Goal: Task Accomplishment & Management: Complete application form

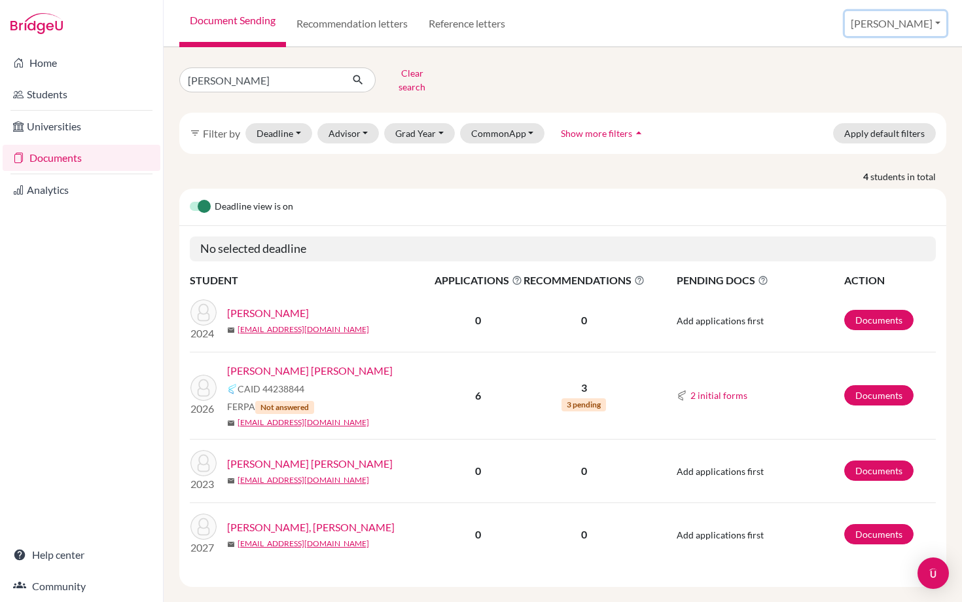
click at [928, 22] on button "[PERSON_NAME]" at bounding box center [895, 23] width 101 height 25
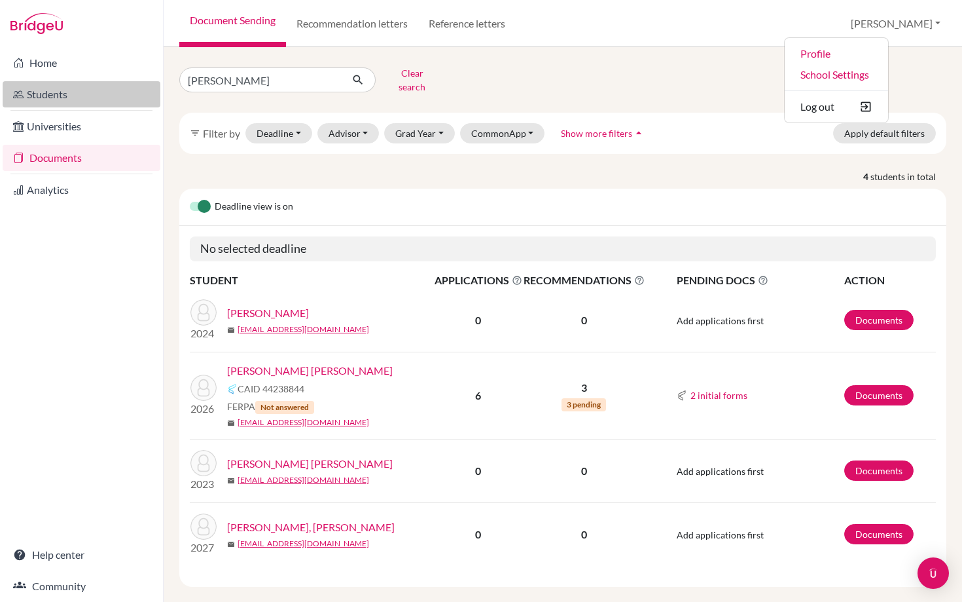
click at [56, 94] on link "Students" at bounding box center [82, 94] width 158 height 26
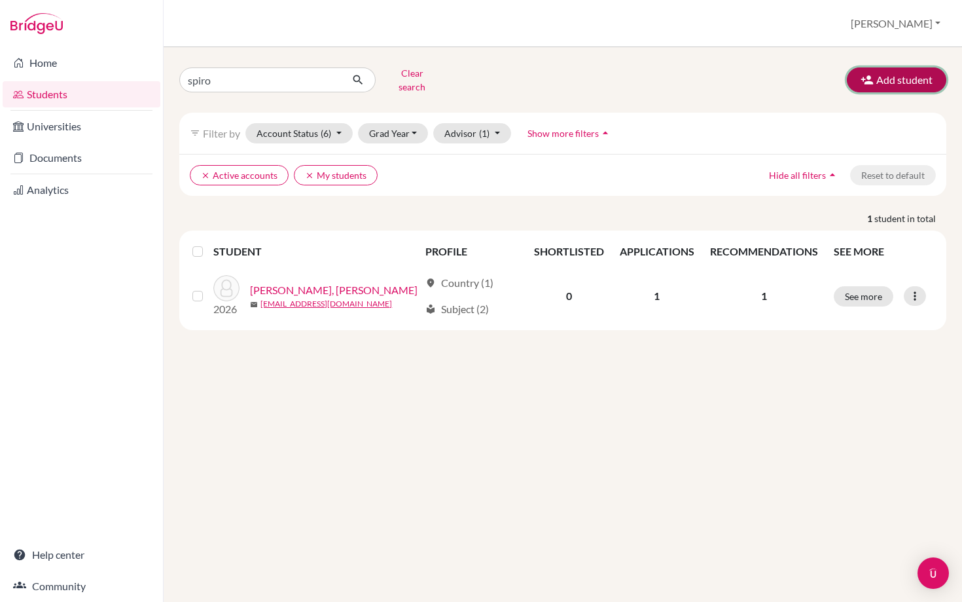
click at [899, 84] on button "Add student" at bounding box center [897, 79] width 100 height 25
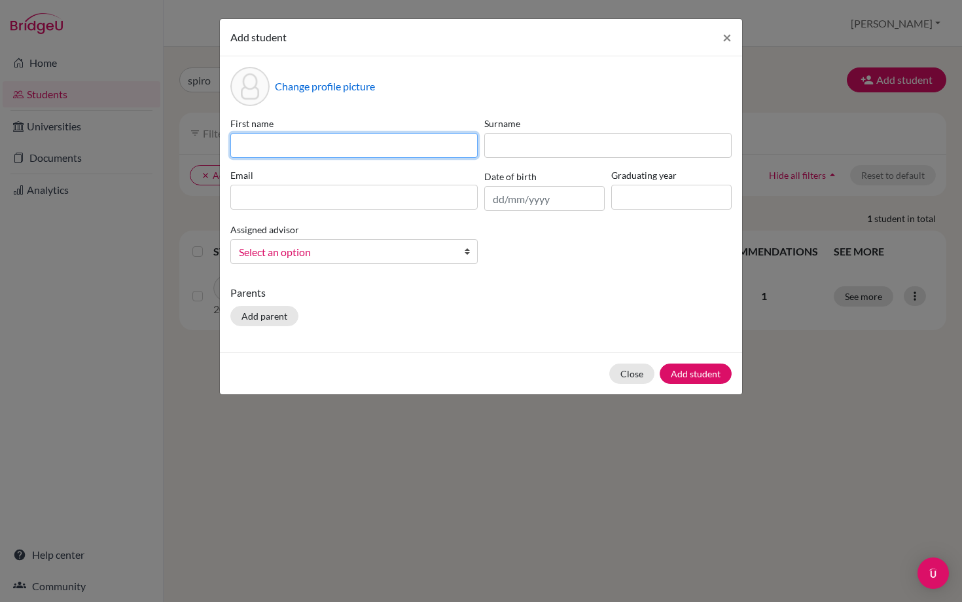
click at [285, 146] on input at bounding box center [353, 145] width 247 height 25
type input "Inju"
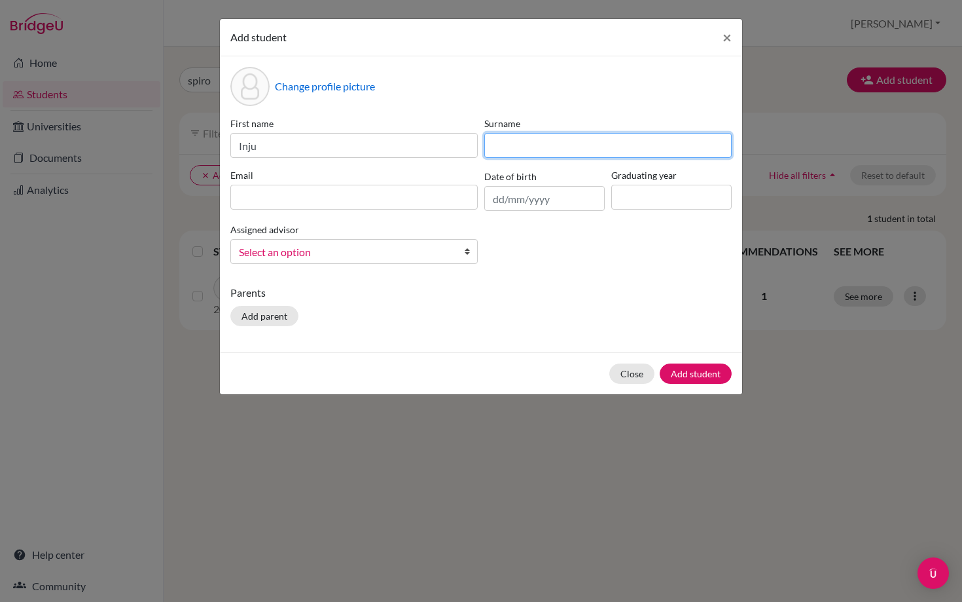
click at [530, 139] on input at bounding box center [607, 145] width 247 height 25
type input "Li"
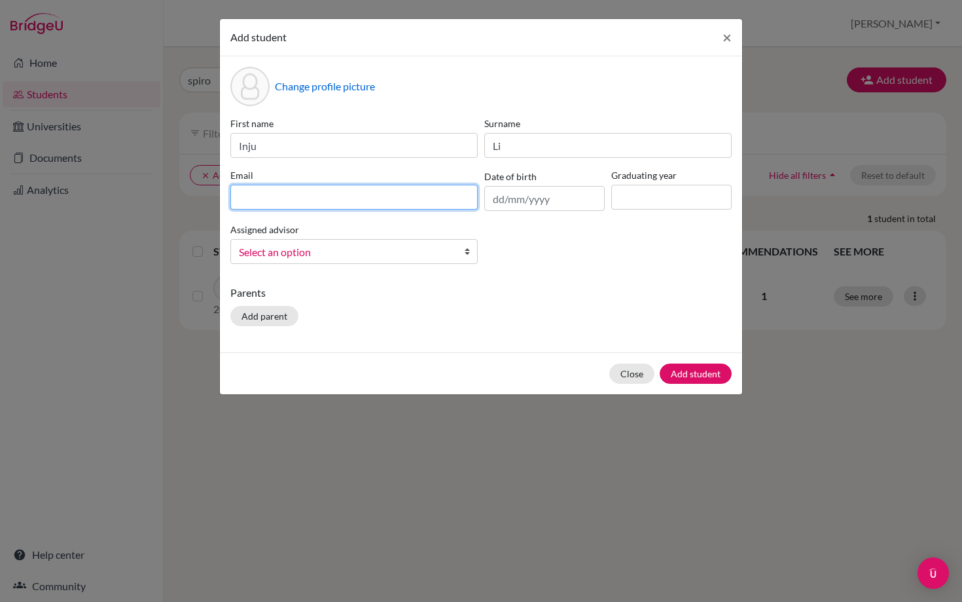
click at [336, 203] on input at bounding box center [353, 197] width 247 height 25
type input "[EMAIL_ADDRESS][DOMAIN_NAME]"
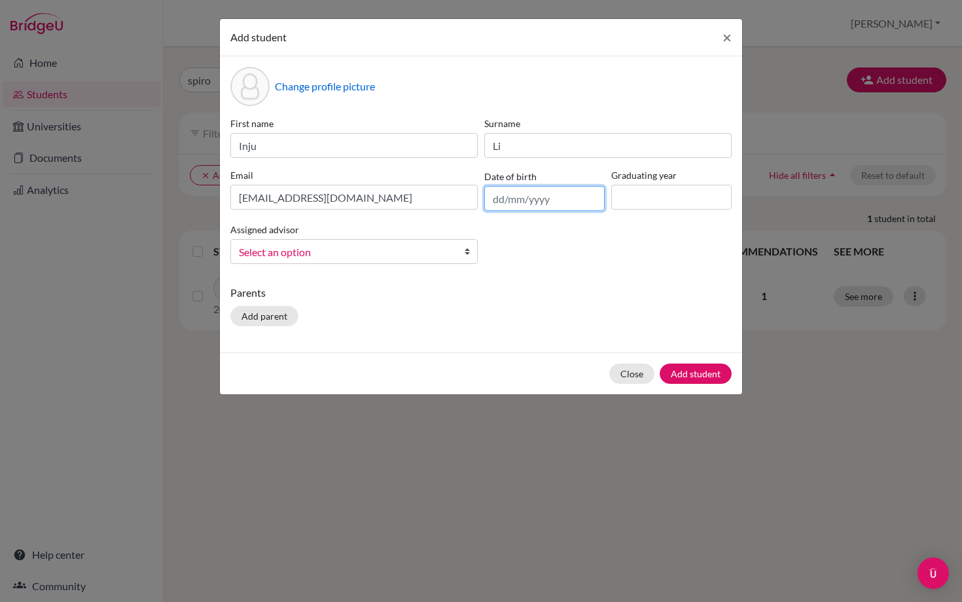
click at [532, 200] on input "text" at bounding box center [544, 198] width 120 height 25
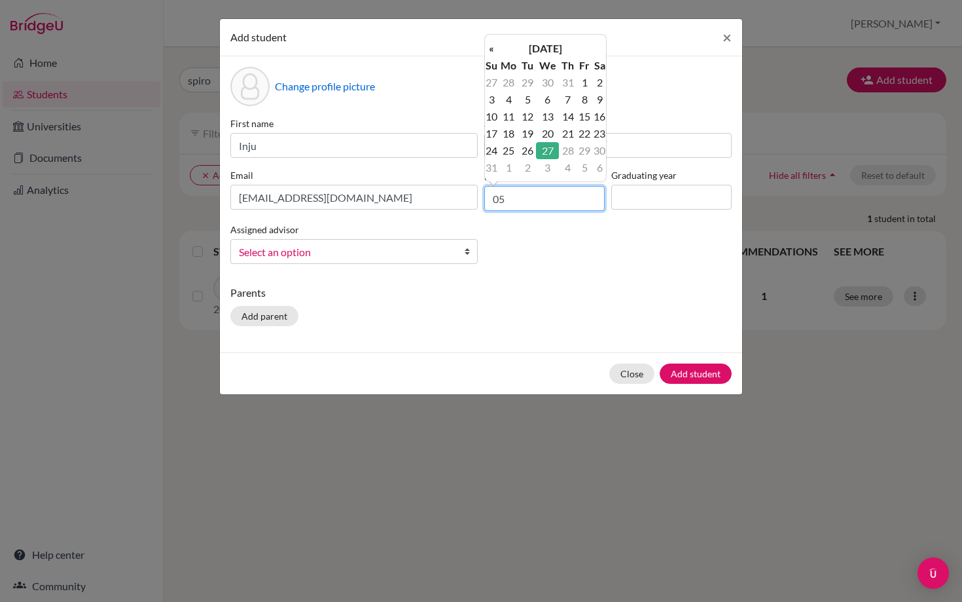
type input "0"
type input "[DATE]"
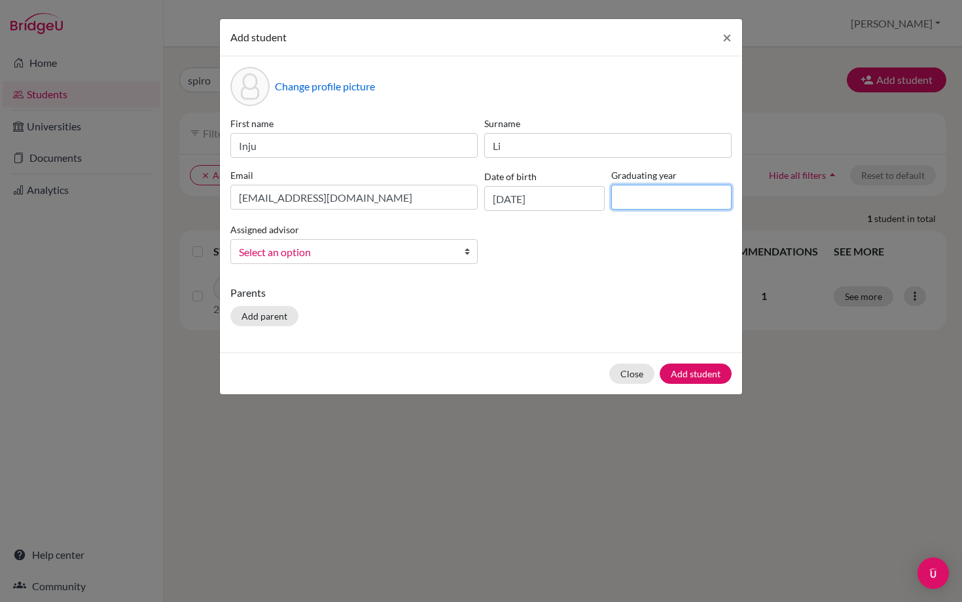
click at [641, 198] on input at bounding box center [671, 197] width 120 height 25
type input "2026"
click at [423, 259] on span "Select an option" at bounding box center [345, 252] width 213 height 17
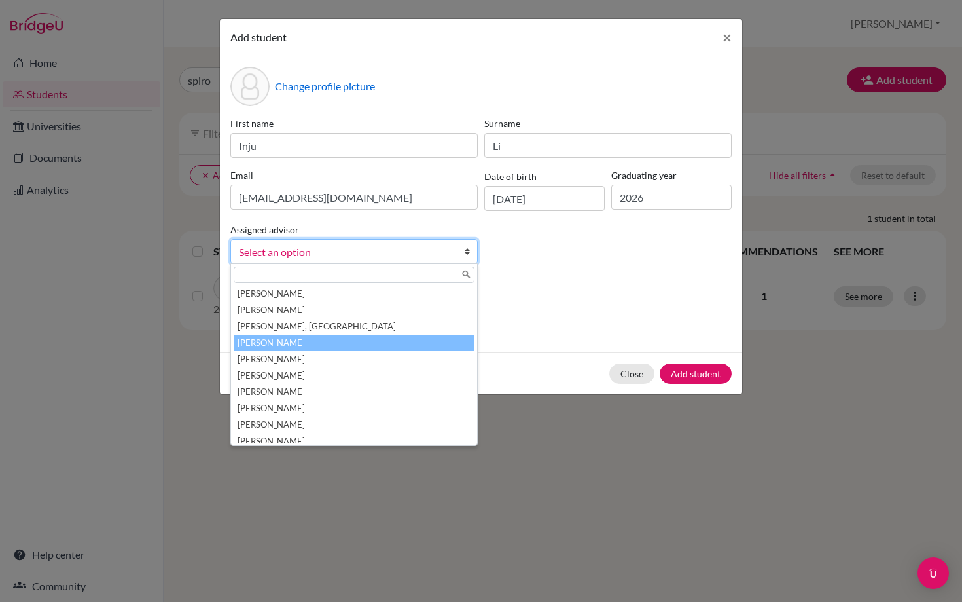
click at [334, 346] on li "[PERSON_NAME]" at bounding box center [354, 343] width 241 height 16
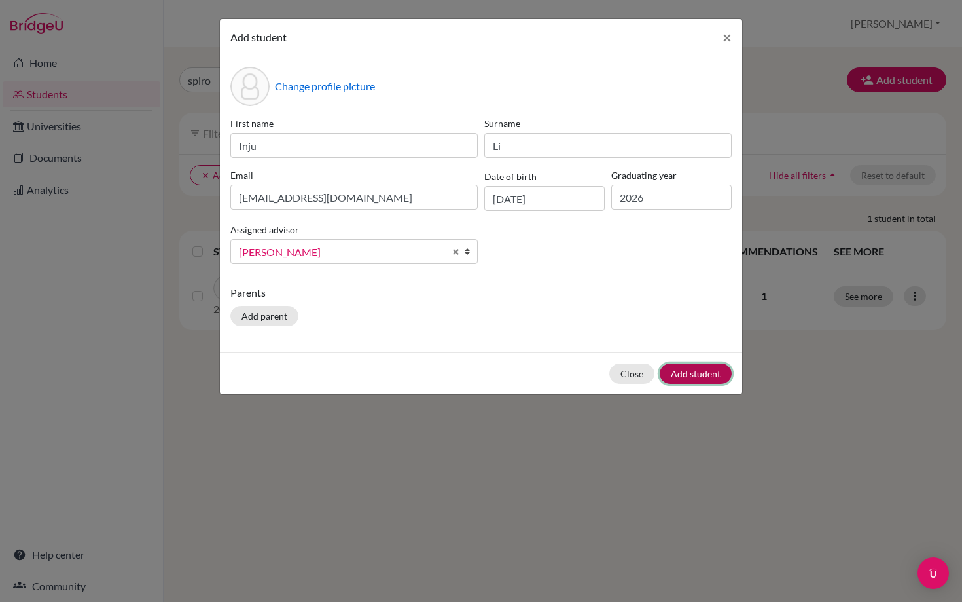
click at [699, 372] on button "Add student" at bounding box center [696, 373] width 72 height 20
